Goal: Find specific page/section

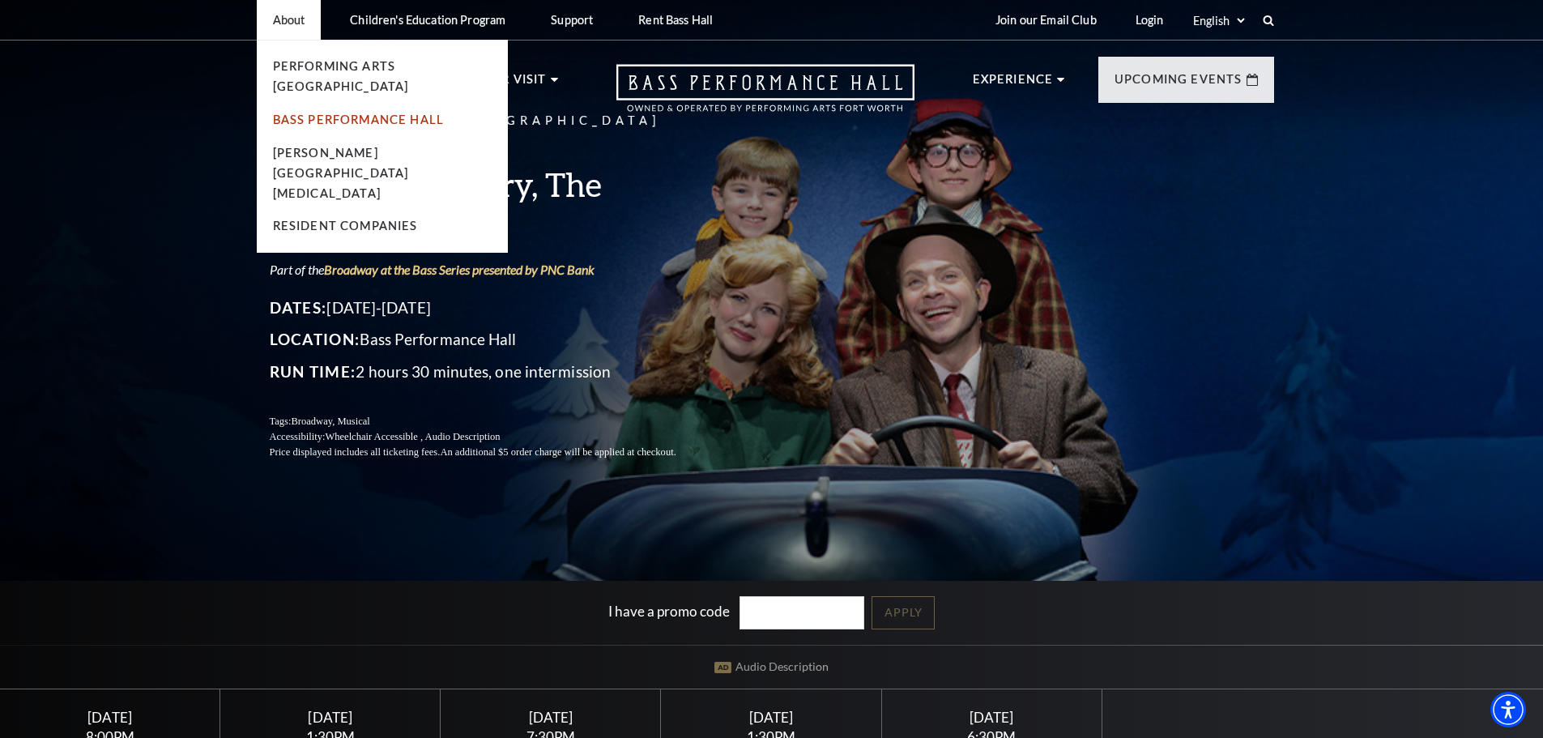
click at [315, 113] on link "Bass Performance Hall" at bounding box center [359, 120] width 172 height 14
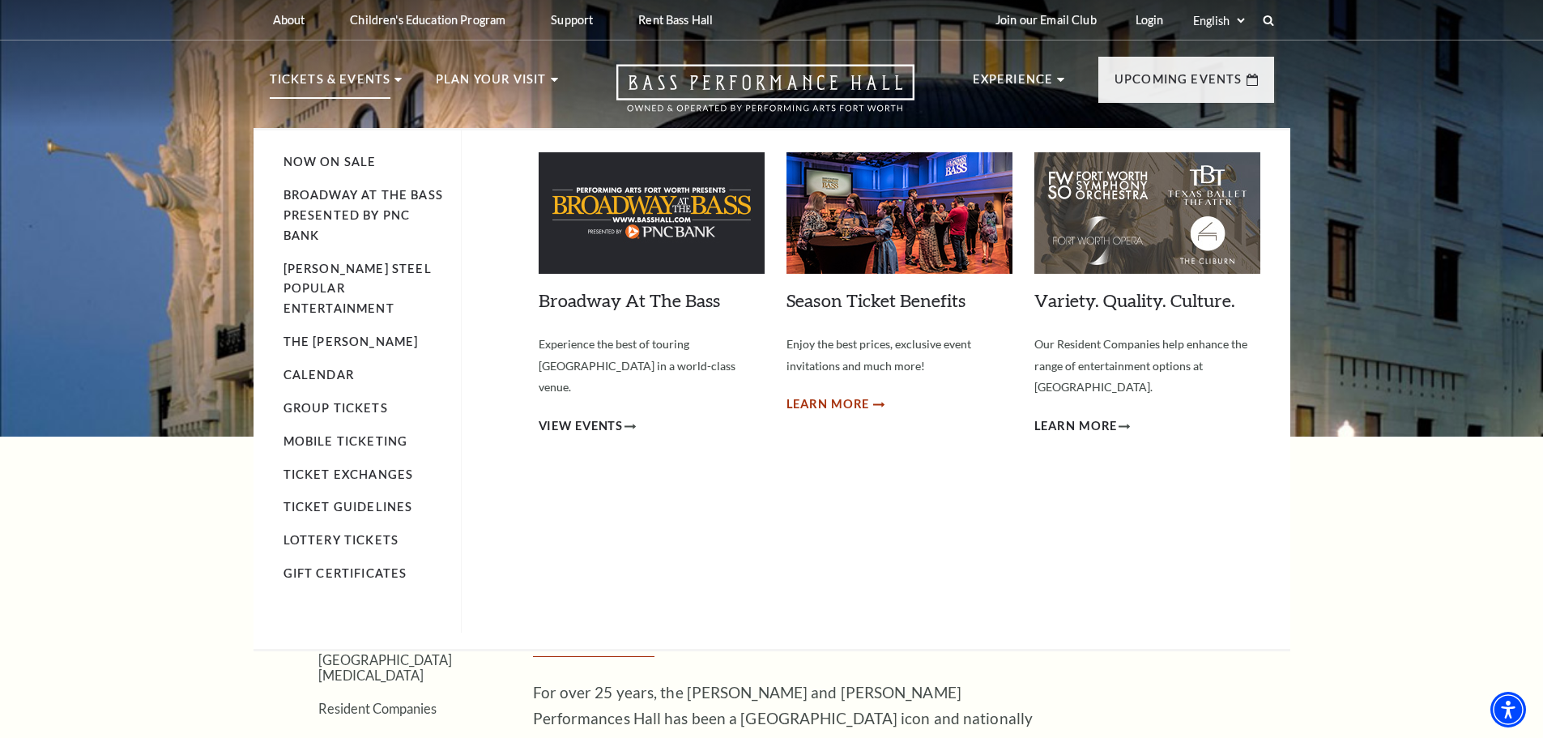
click at [832, 408] on span "Learn More" at bounding box center [827, 404] width 83 height 20
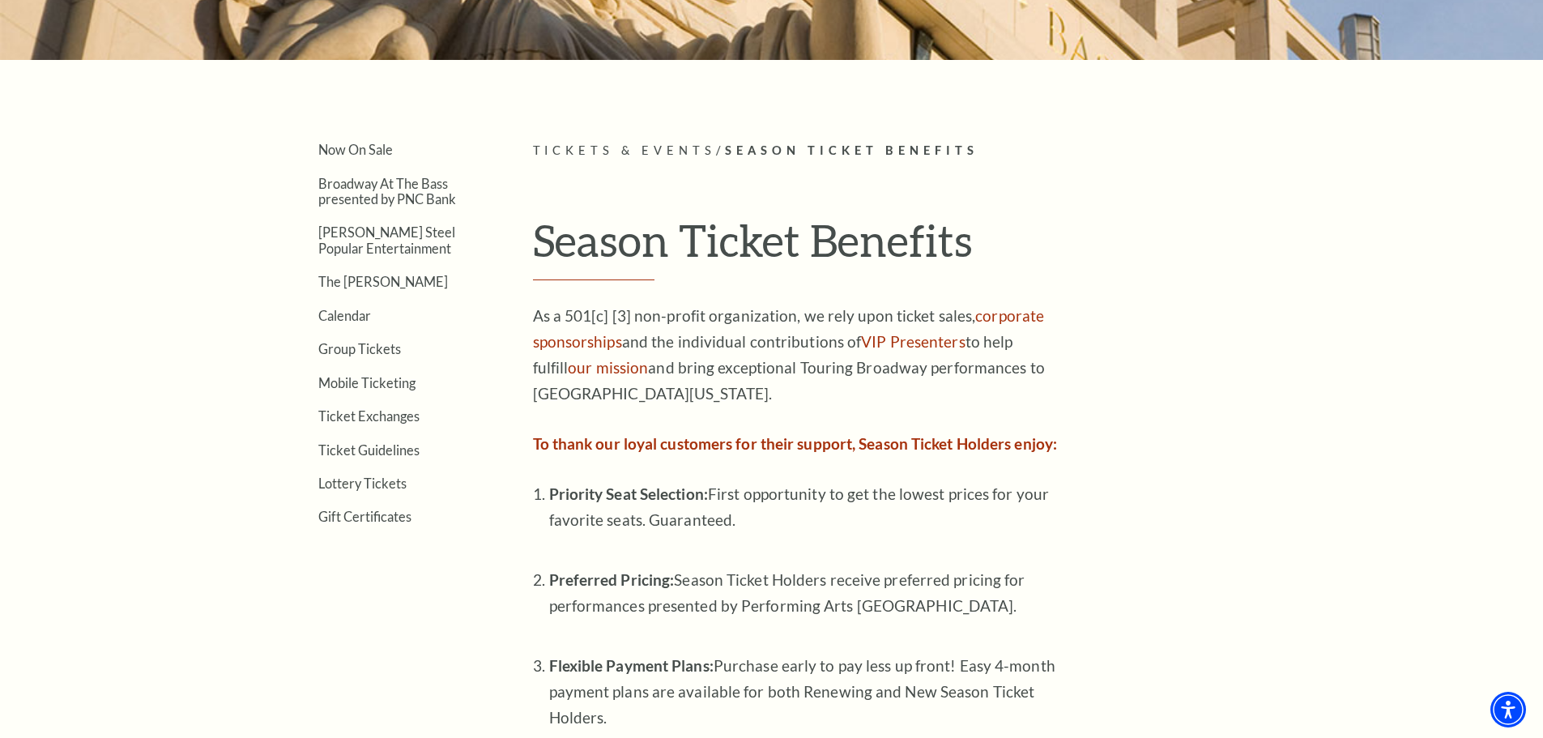
scroll to position [405, 0]
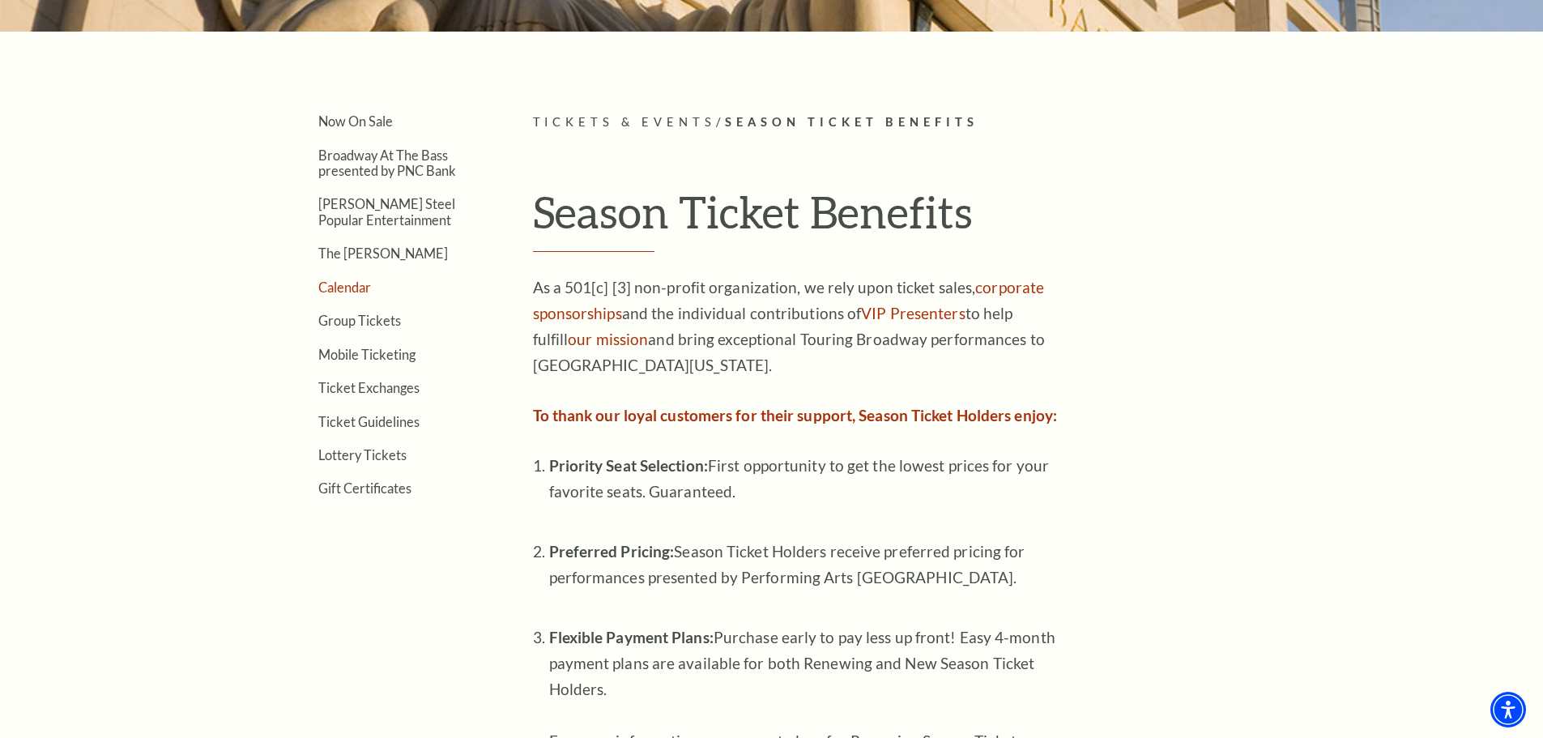
click at [340, 286] on link "Calendar" at bounding box center [344, 286] width 53 height 15
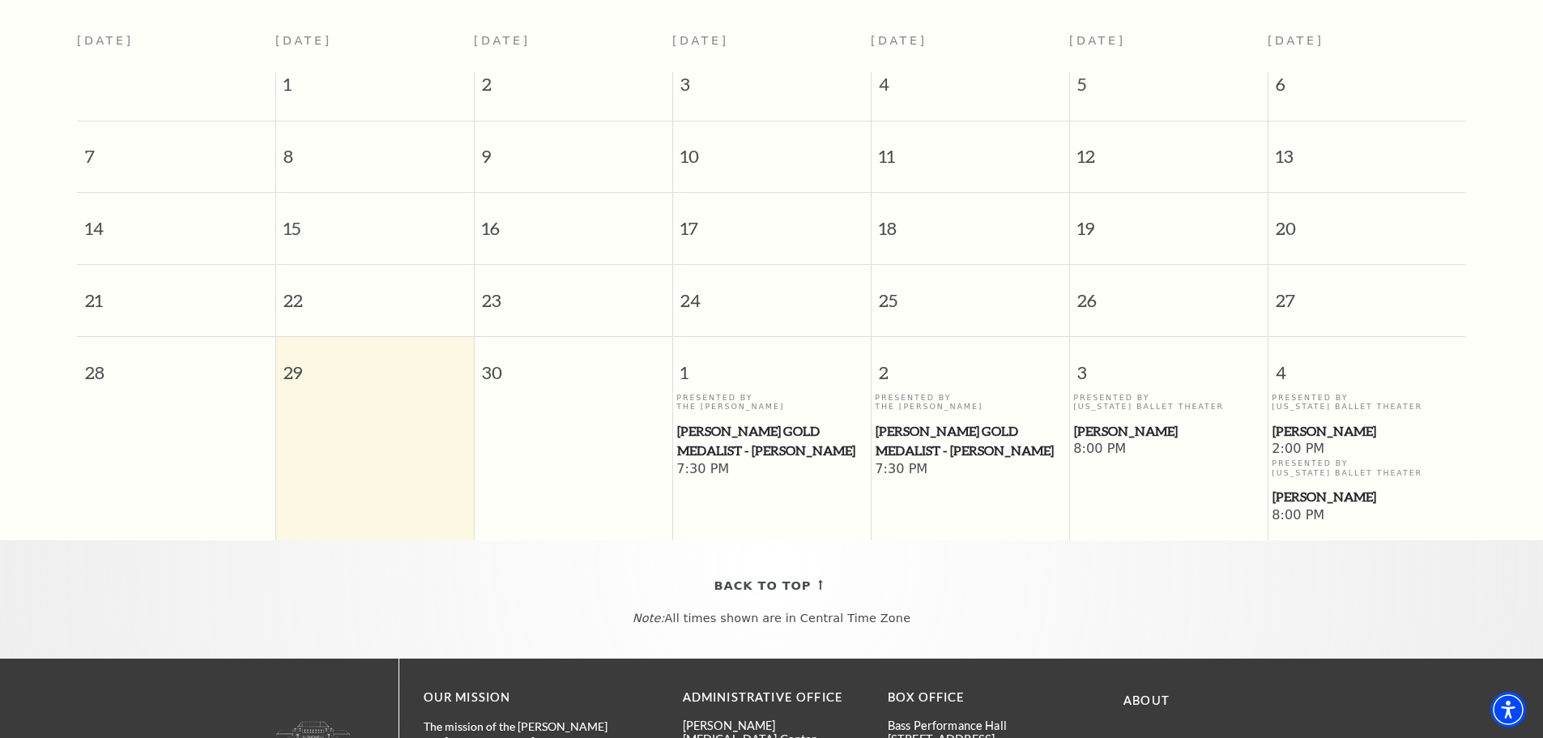
scroll to position [315, 0]
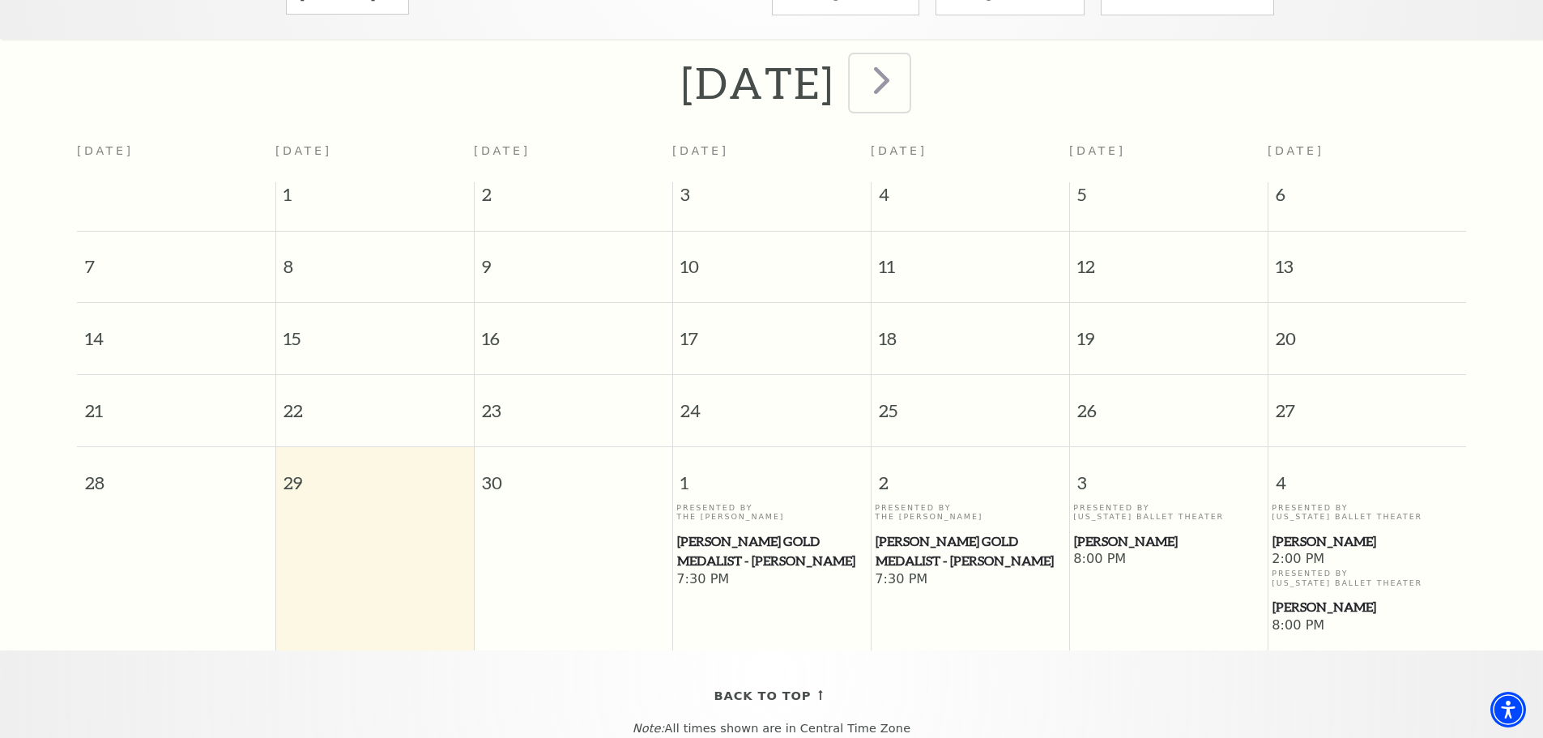
click at [904, 71] on span "next" at bounding box center [881, 80] width 46 height 46
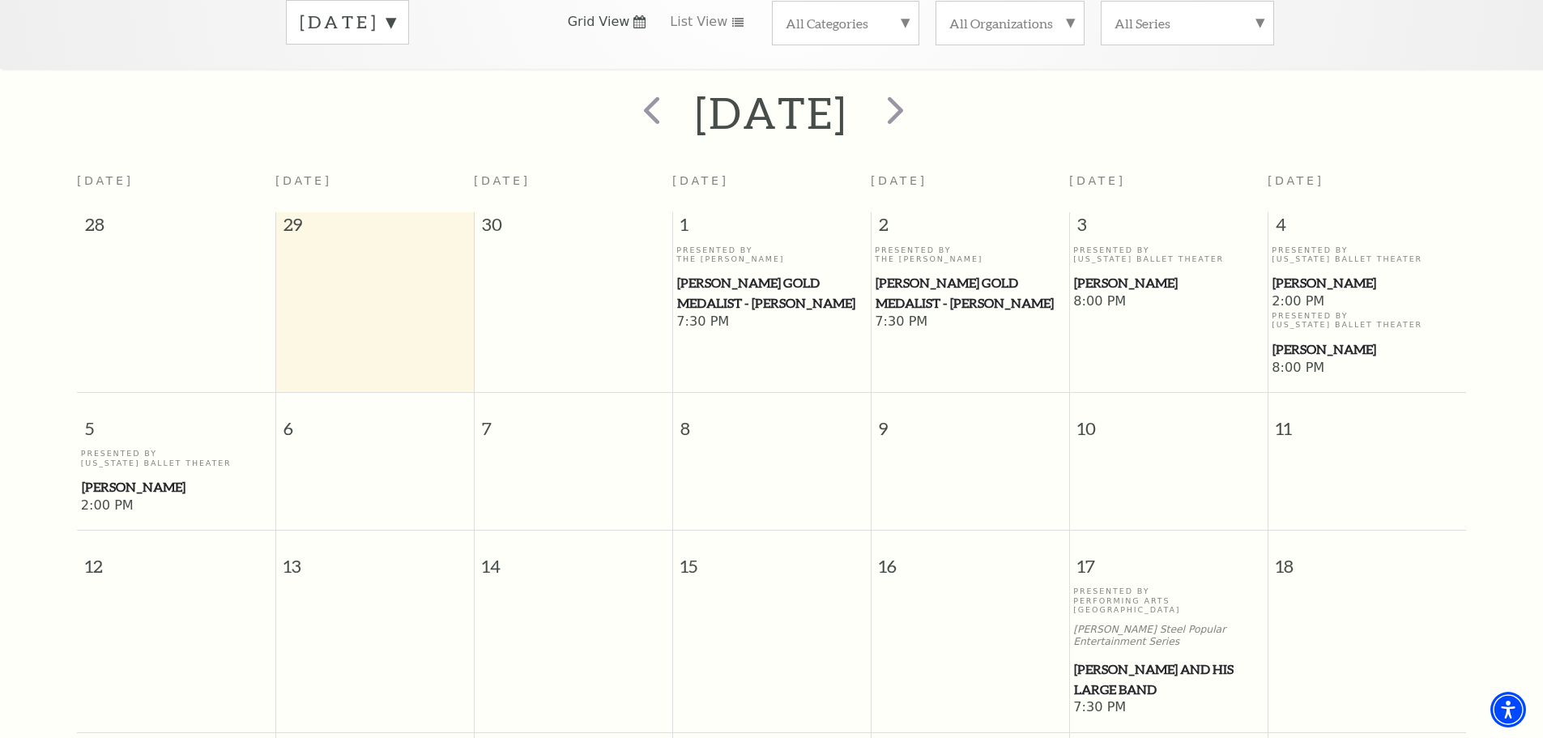
scroll to position [257, 0]
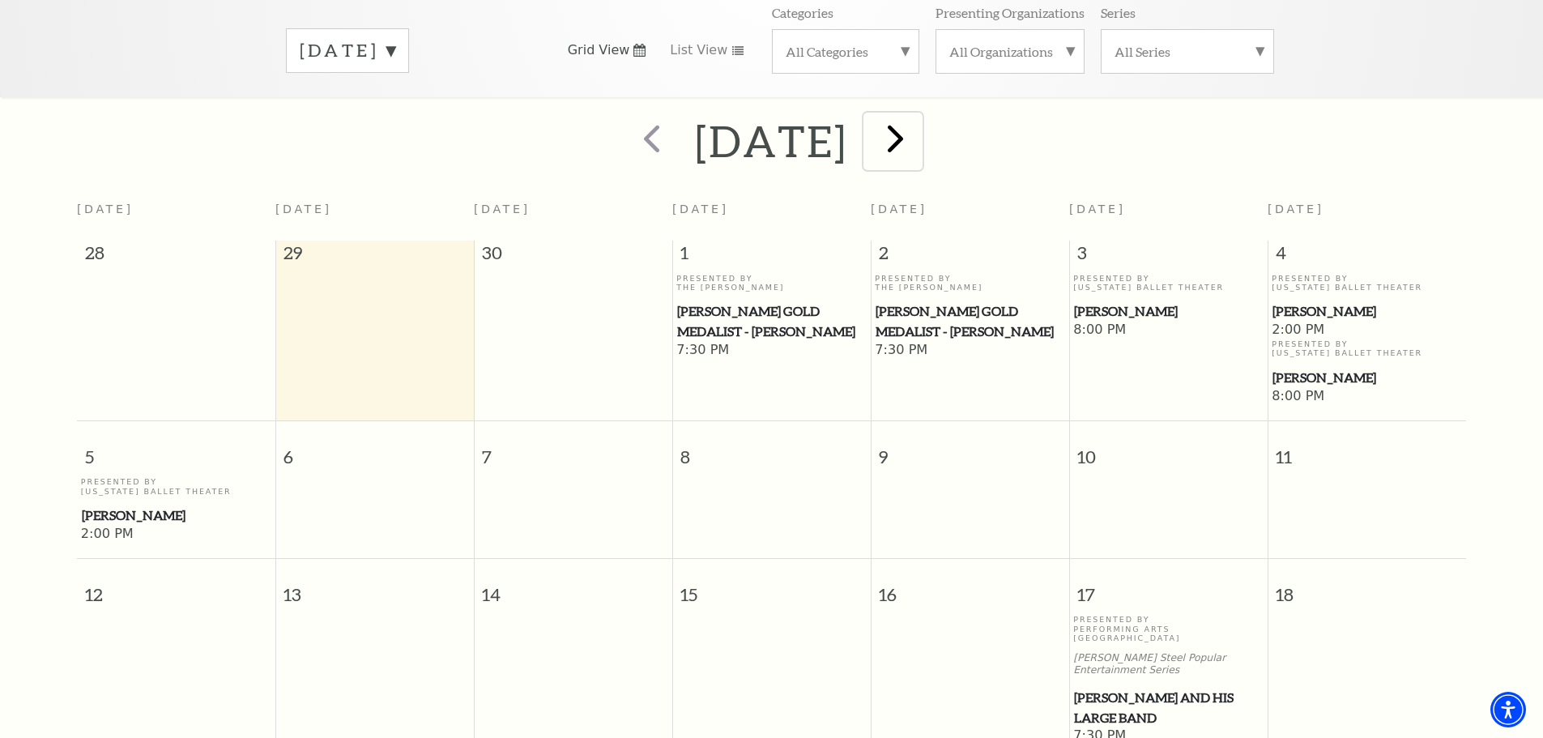
click at [918, 130] on span "next" at bounding box center [895, 138] width 46 height 46
